Goal: Entertainment & Leisure: Consume media (video, audio)

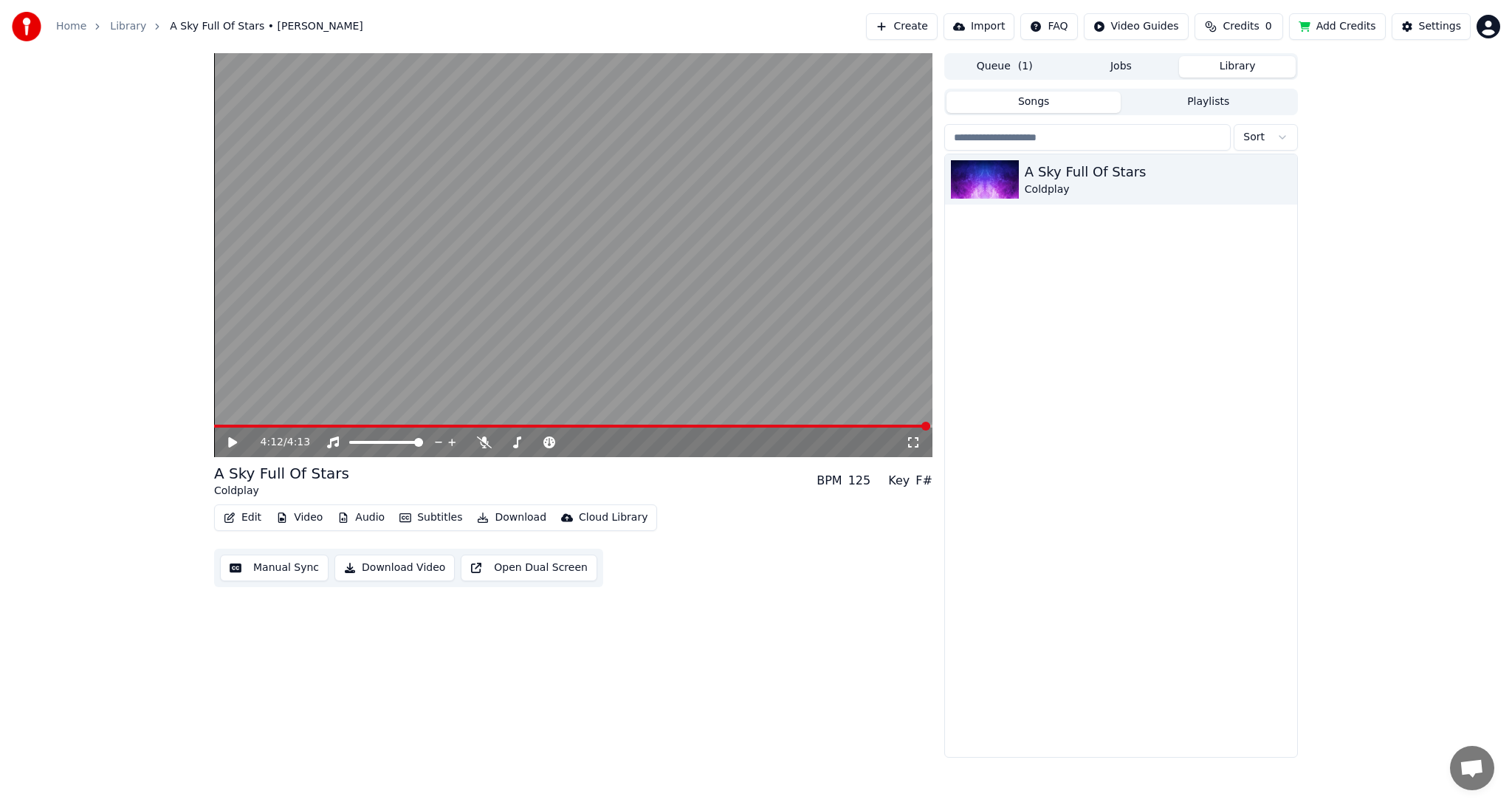
click at [913, 440] on icon at bounding box center [913, 442] width 14 height 12
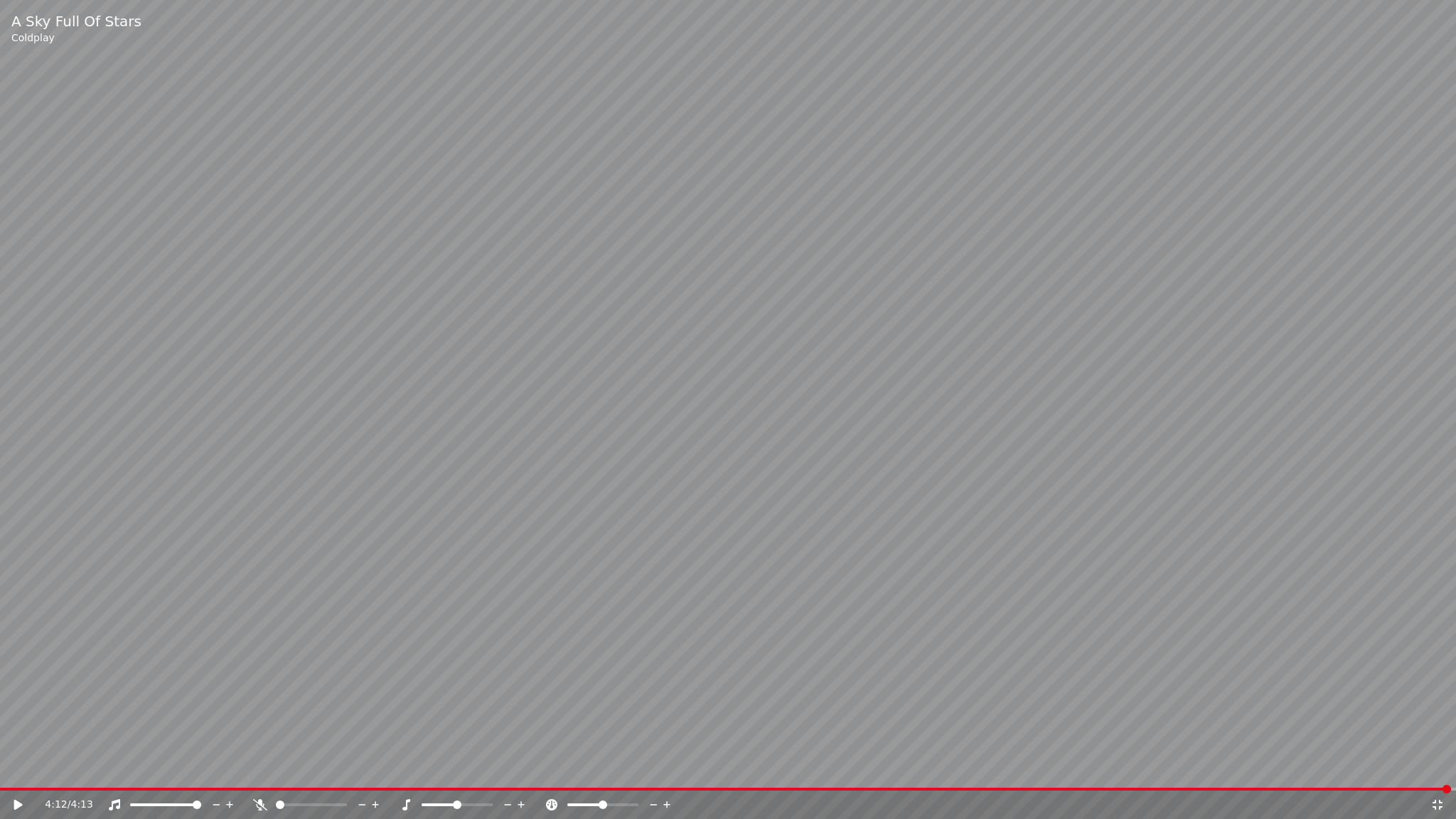
click at [1435, 774] on icon at bounding box center [1437, 804] width 10 height 10
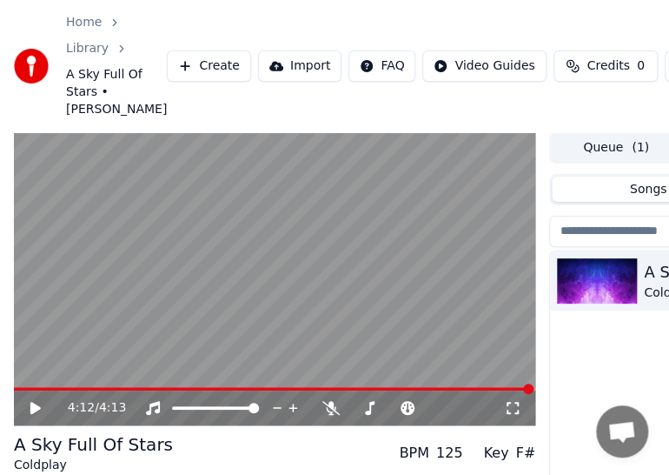
click at [35, 413] on icon at bounding box center [48, 408] width 40 height 14
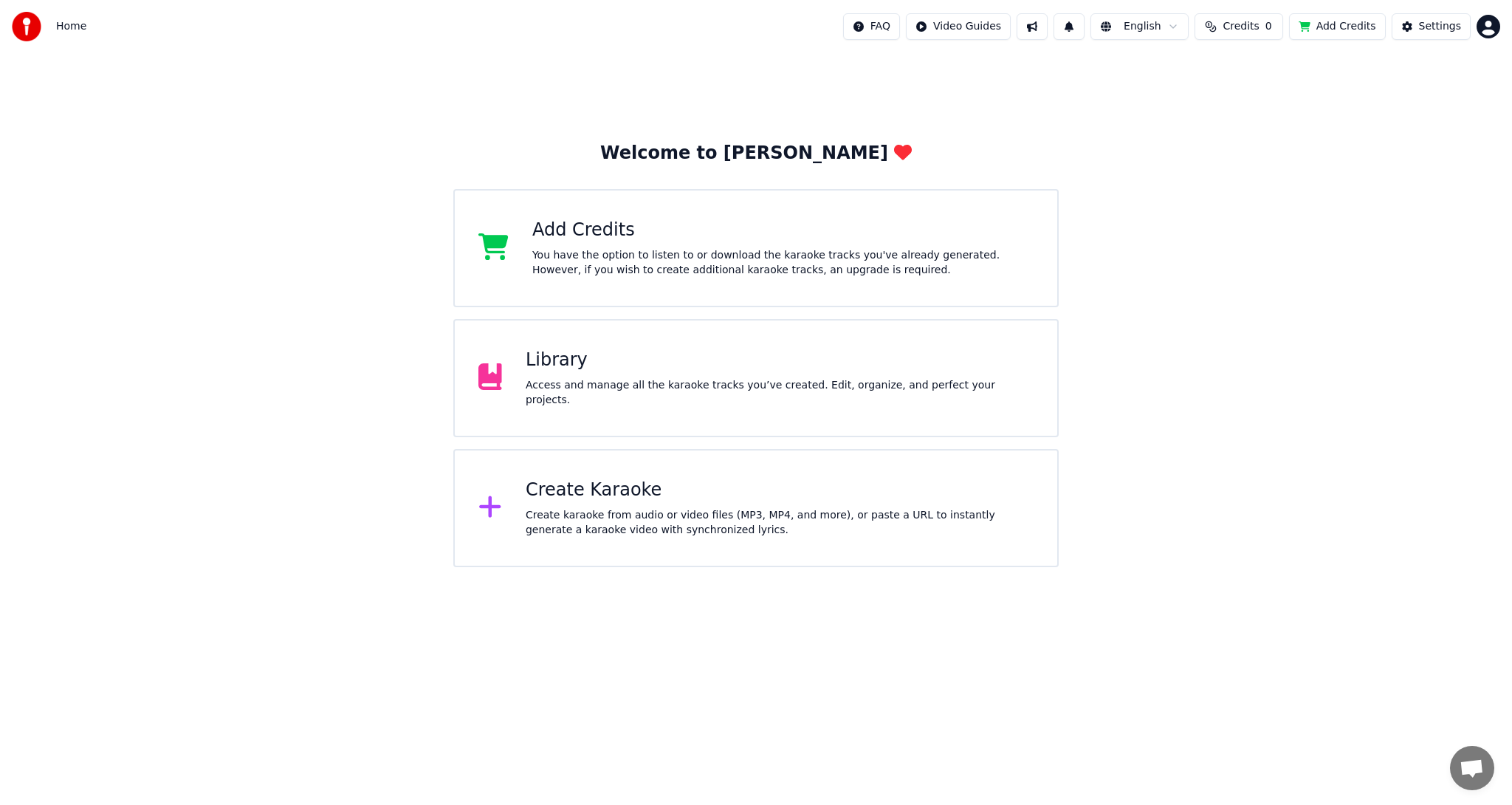
click at [664, 384] on div "Library Access and manage all the karaoke tracks you’ve created. Edit, organize…" at bounding box center [779, 378] width 508 height 59
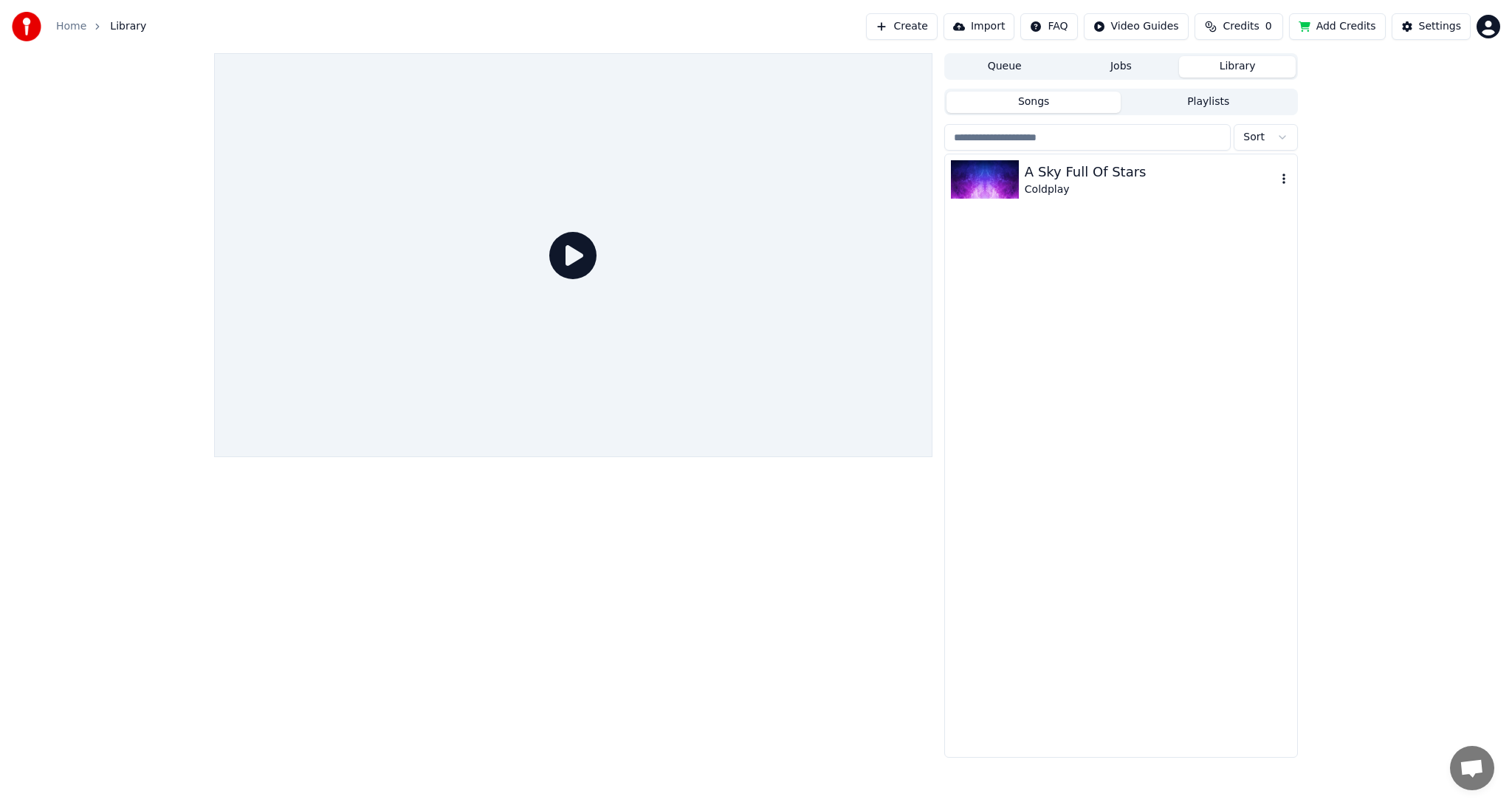
click at [1093, 186] on div "Coldplay" at bounding box center [1150, 189] width 251 height 14
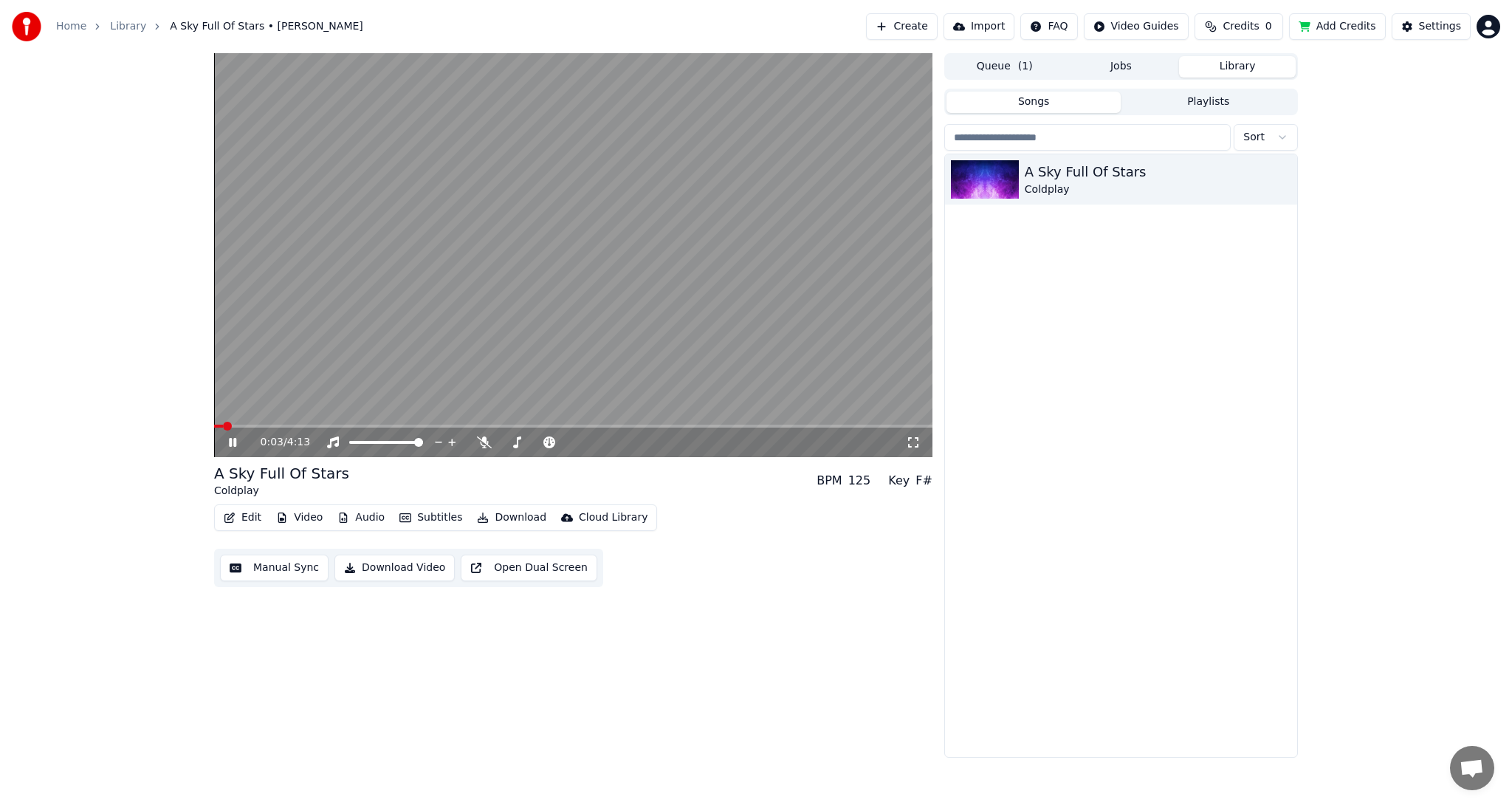
click at [902, 440] on div "0:03 / 4:13" at bounding box center [583, 442] width 645 height 14
click at [908, 442] on icon at bounding box center [913, 442] width 14 height 12
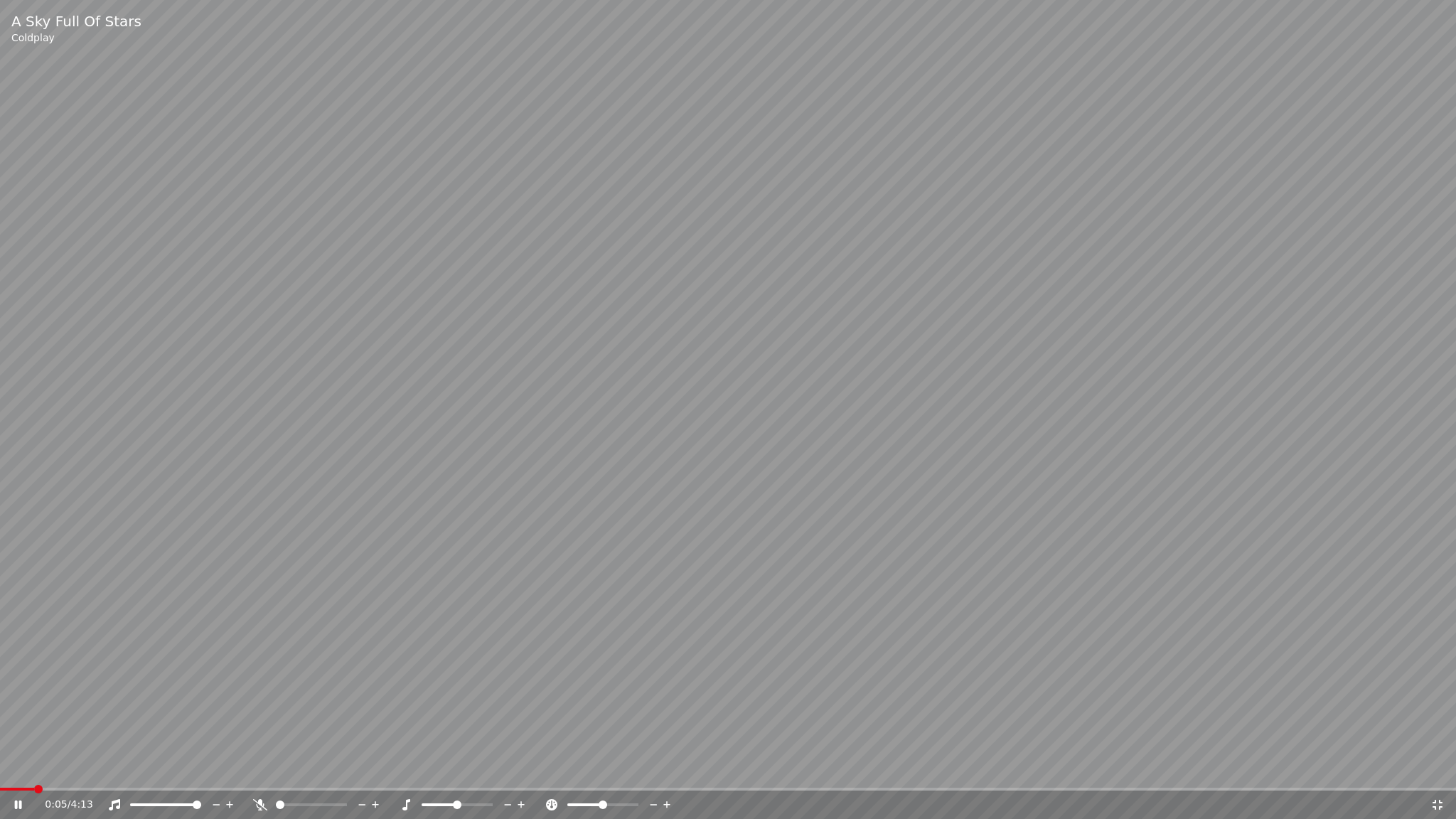
click at [1432, 34] on div "A Sky Full Of Stars [PERSON_NAME]" at bounding box center [728, 29] width 1456 height 57
click at [1154, 290] on video at bounding box center [728, 410] width 1456 height 819
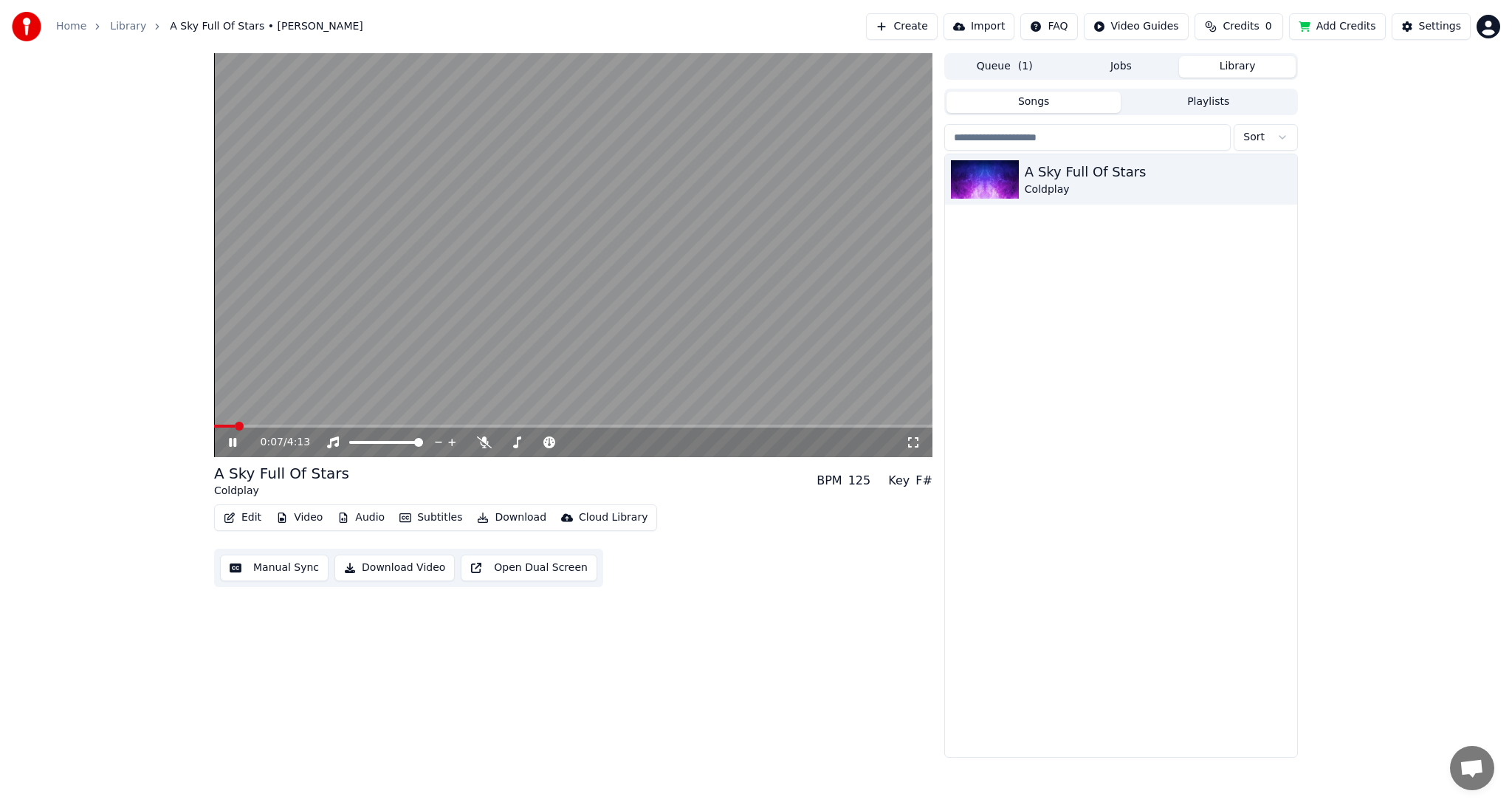
click at [233, 444] on icon at bounding box center [243, 442] width 35 height 12
click at [920, 441] on div "0:07 / 4:13" at bounding box center [573, 442] width 706 height 14
click at [915, 441] on icon at bounding box center [913, 442] width 14 height 12
click at [909, 437] on icon at bounding box center [913, 442] width 10 height 10
click at [229, 438] on icon at bounding box center [233, 442] width 8 height 10
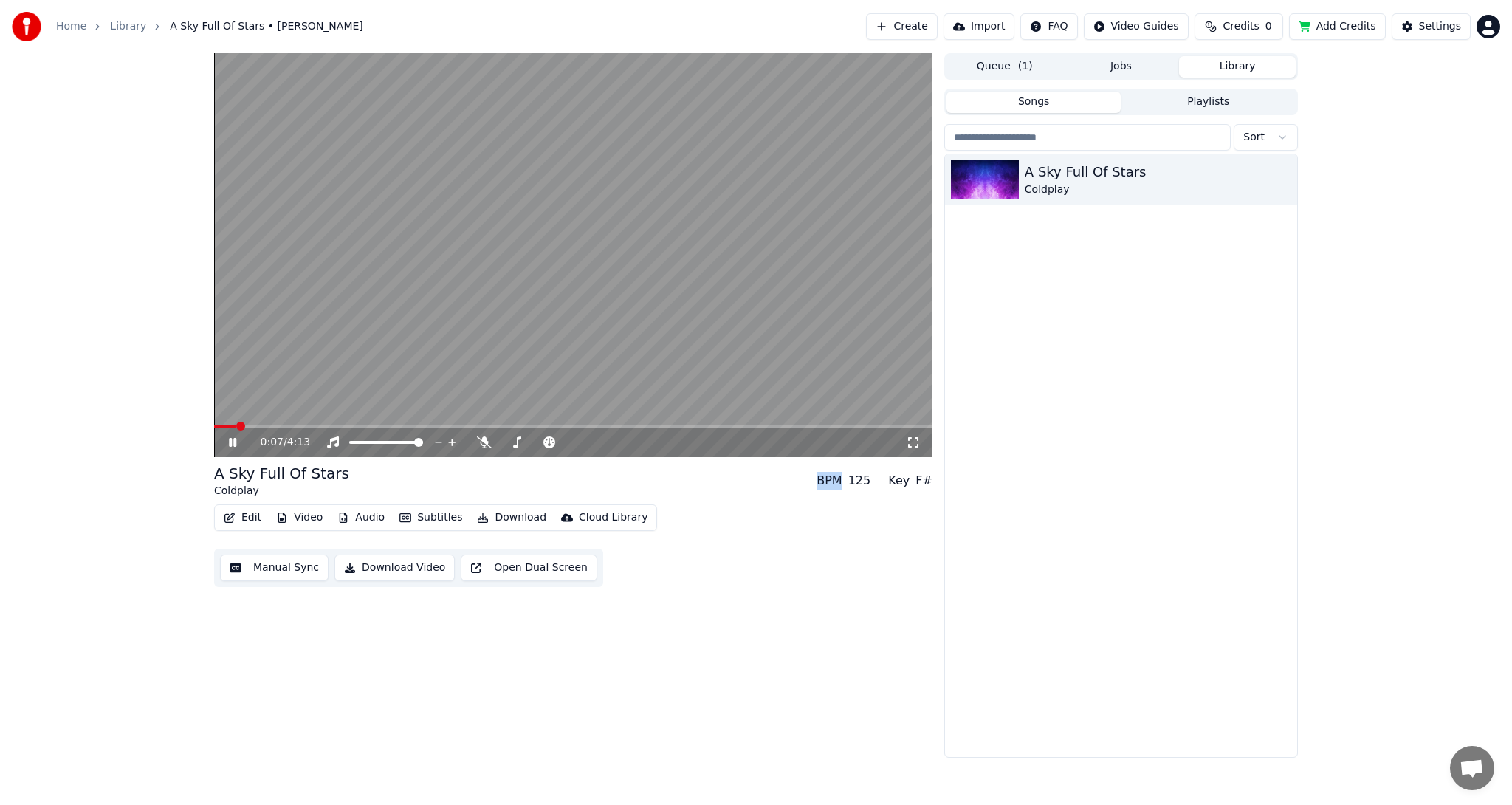
click at [229, 438] on icon at bounding box center [233, 442] width 8 height 8
